Goal: Submit feedback/report problem

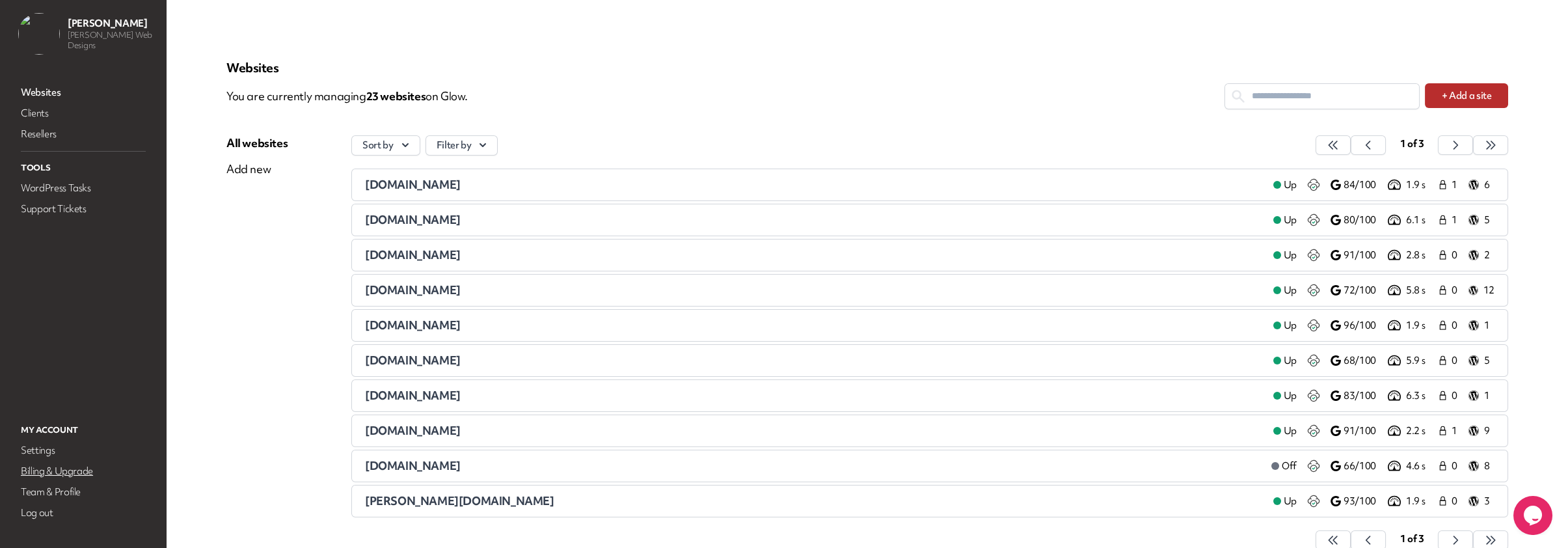
click at [60, 474] on link "Billing & Upgrade" at bounding box center [83, 471] width 130 height 18
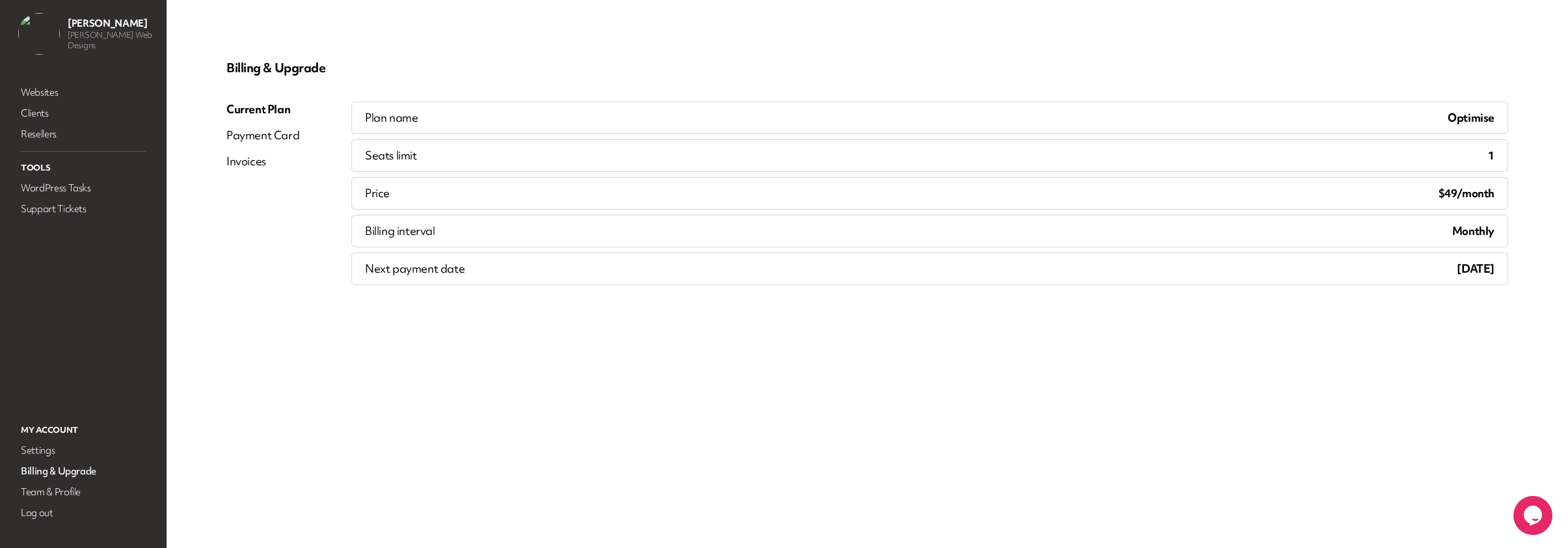
click at [255, 133] on div "Payment Card" at bounding box center [263, 135] width 73 height 16
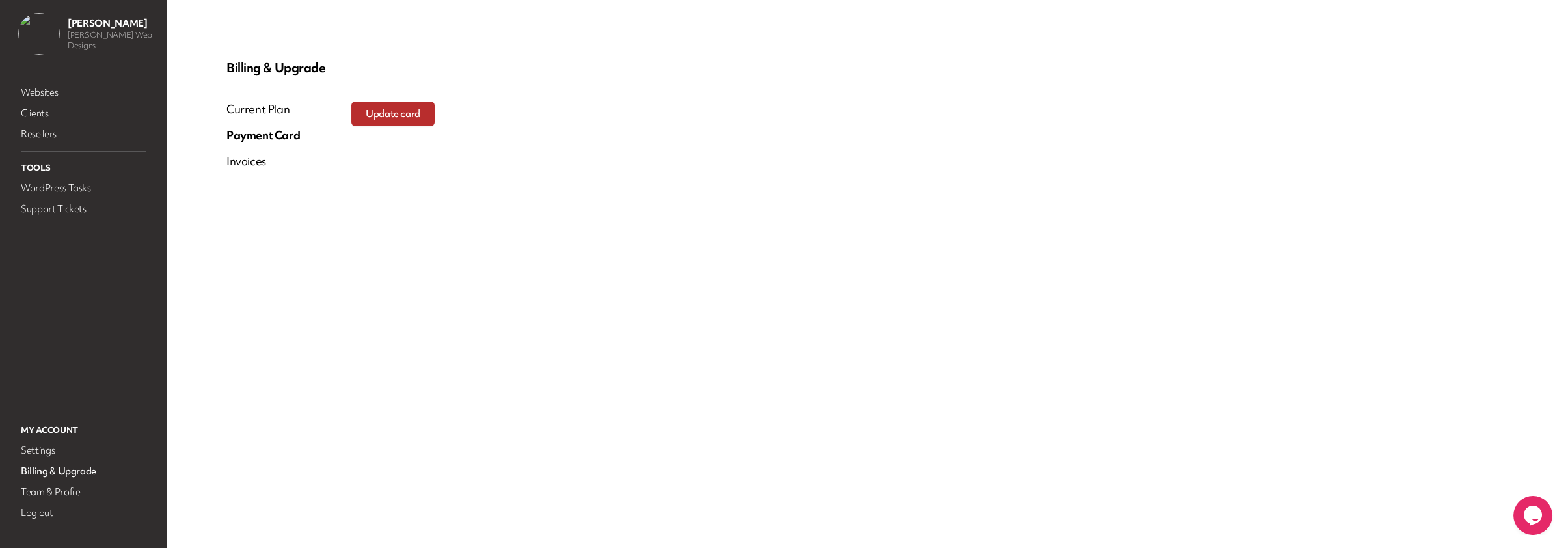
click at [242, 158] on div "Invoices" at bounding box center [246, 162] width 40 height 16
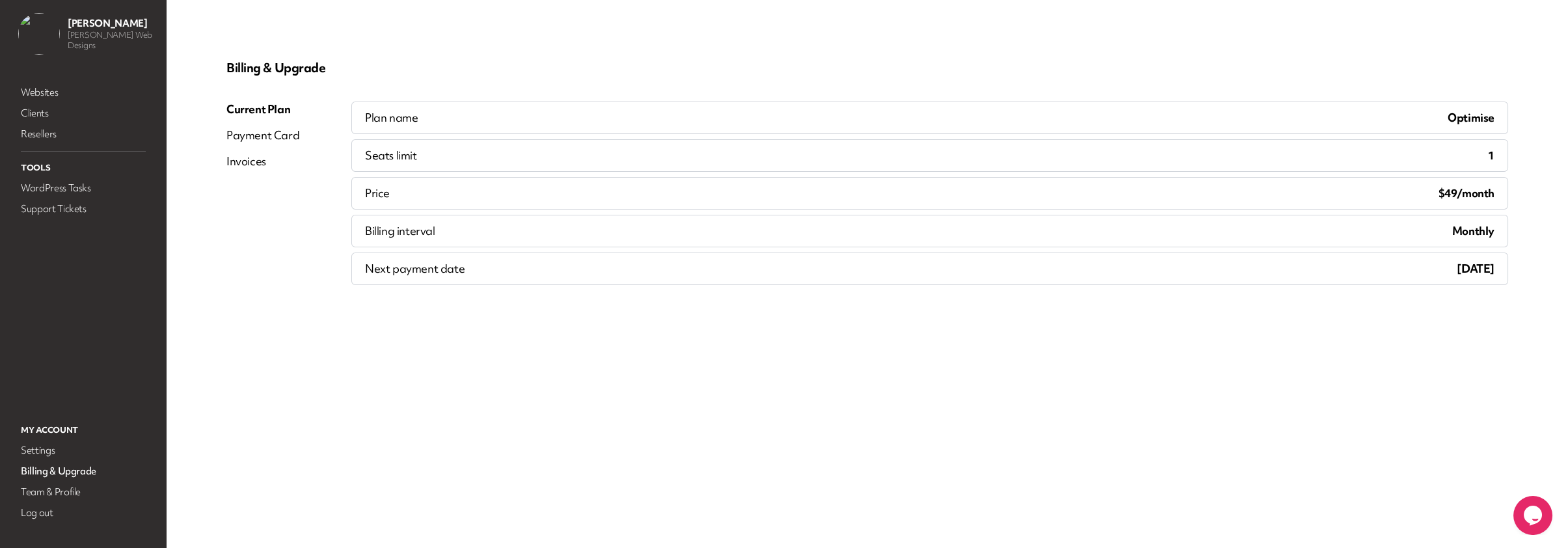
click at [1542, 516] on icon "$i18n('chat', 'chat_widget')" at bounding box center [1532, 516] width 18 height 19
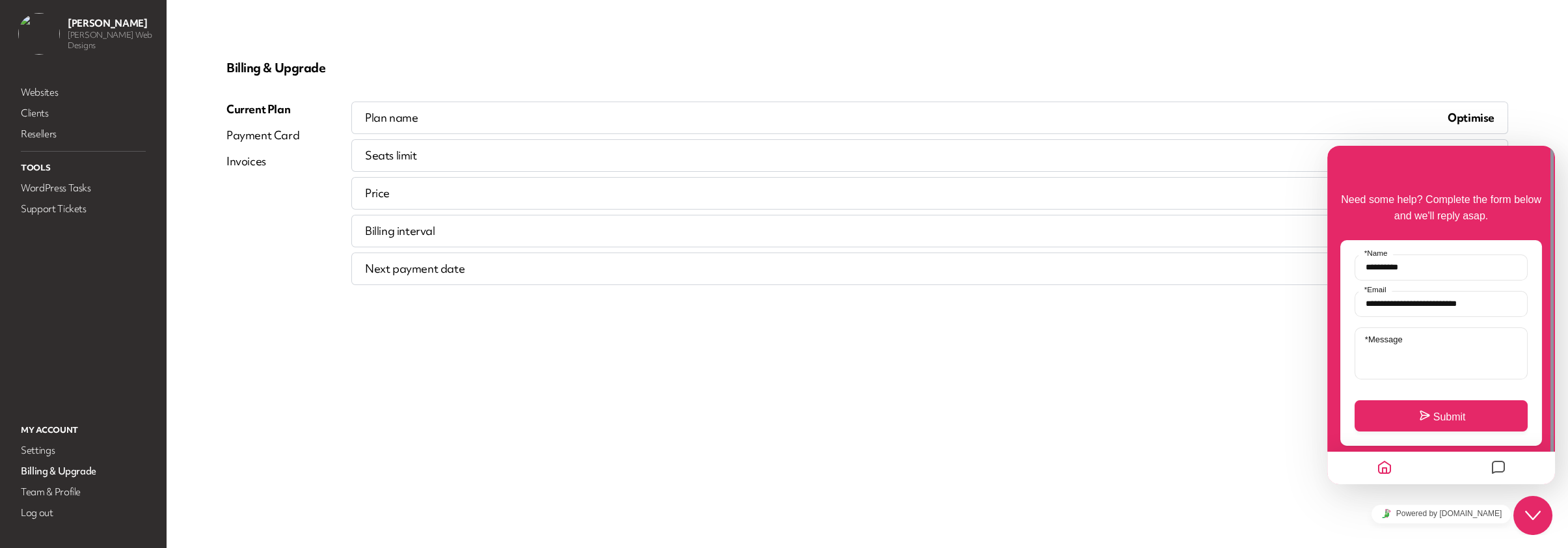
click at [1405, 342] on label "* Message" at bounding box center [1383, 339] width 50 height 10
click at [1405, 342] on textarea "* Message" at bounding box center [1441, 353] width 173 height 52
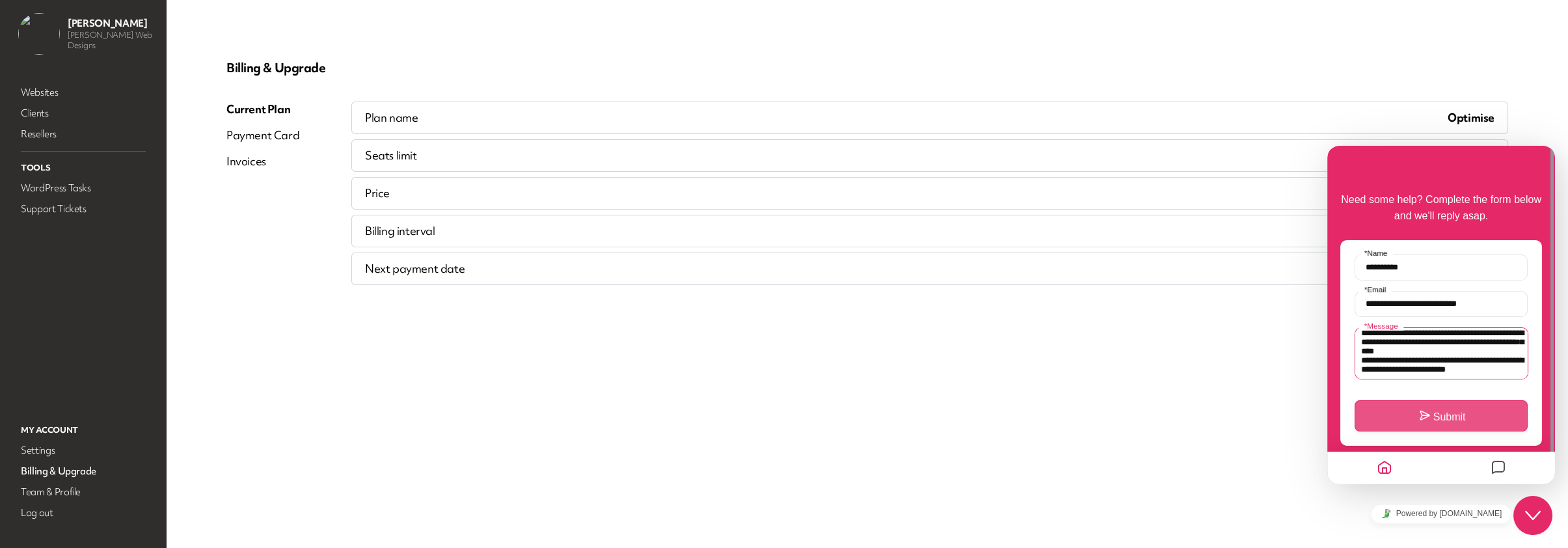
type textarea "**********"
click at [1458, 413] on button "Submit" at bounding box center [1441, 416] width 173 height 32
